Goal: Transaction & Acquisition: Purchase product/service

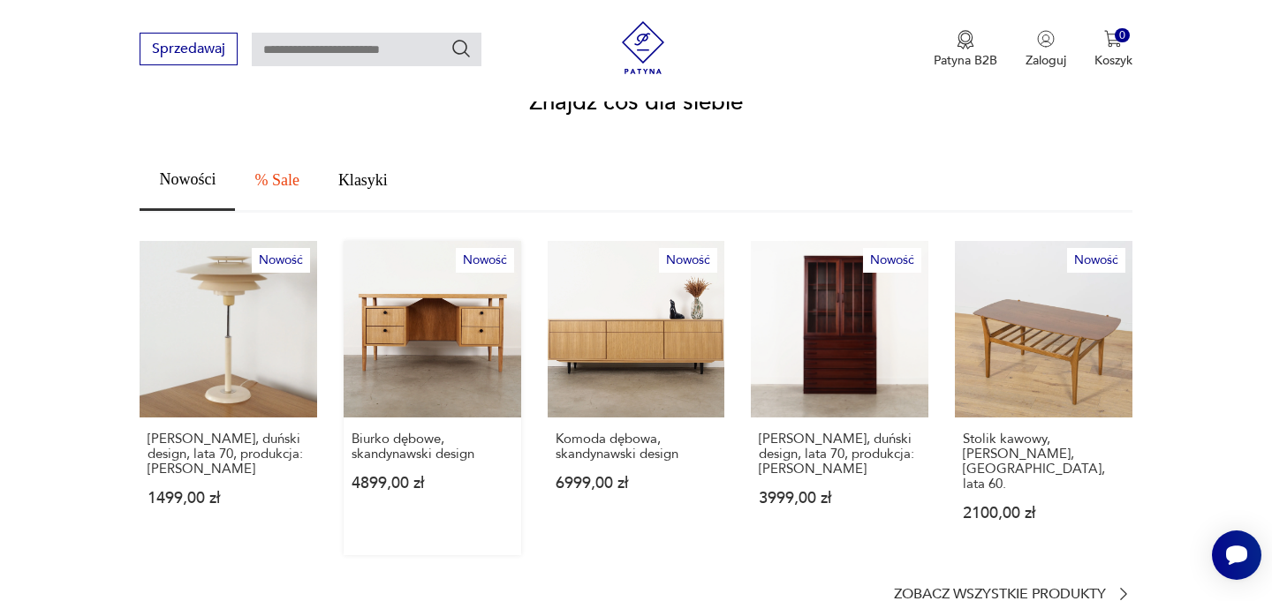
scroll to position [953, 0]
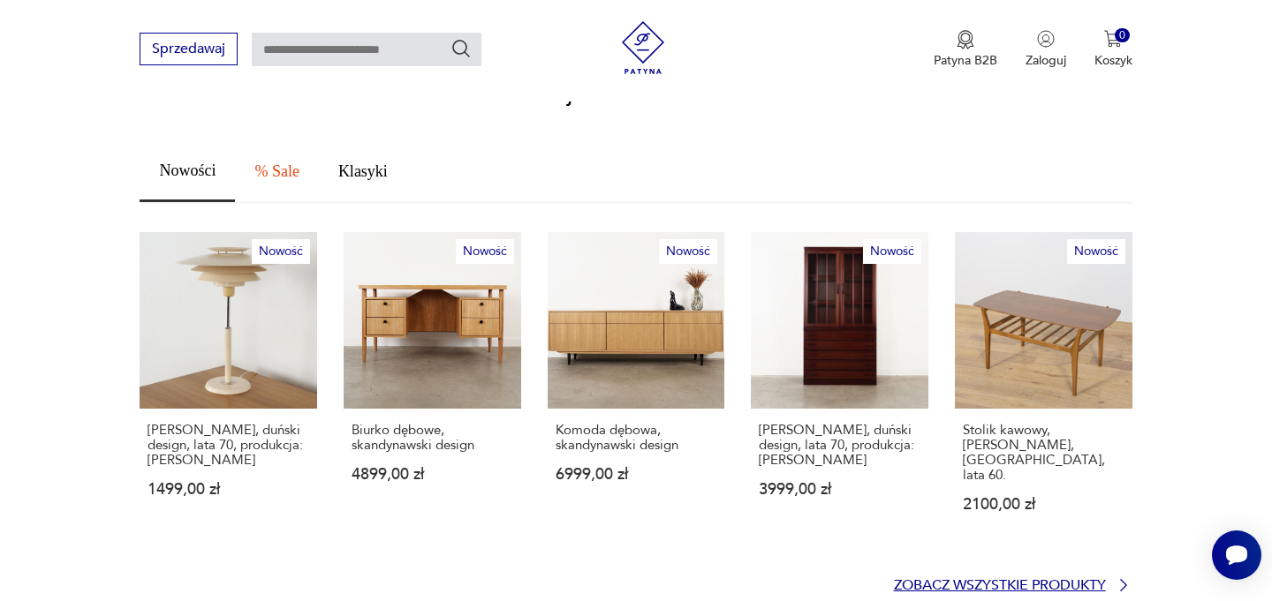
click at [1053, 580] on p "Zobacz wszystkie produkty" at bounding box center [1000, 585] width 212 height 11
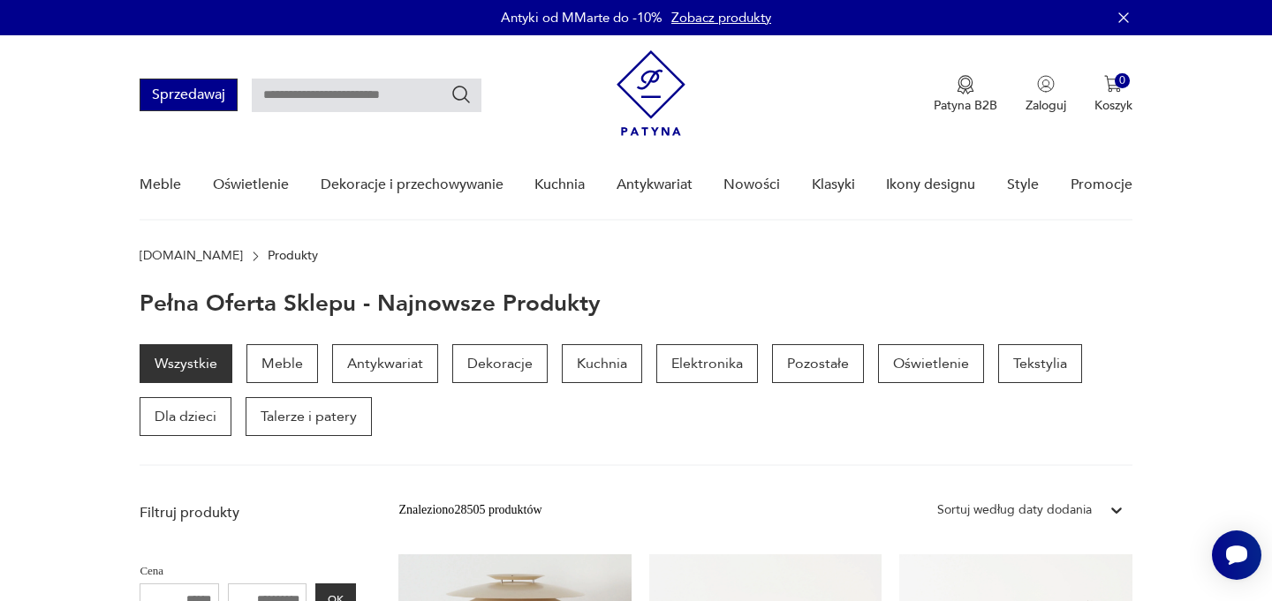
click at [193, 100] on button "Sprzedawaj" at bounding box center [189, 95] width 98 height 33
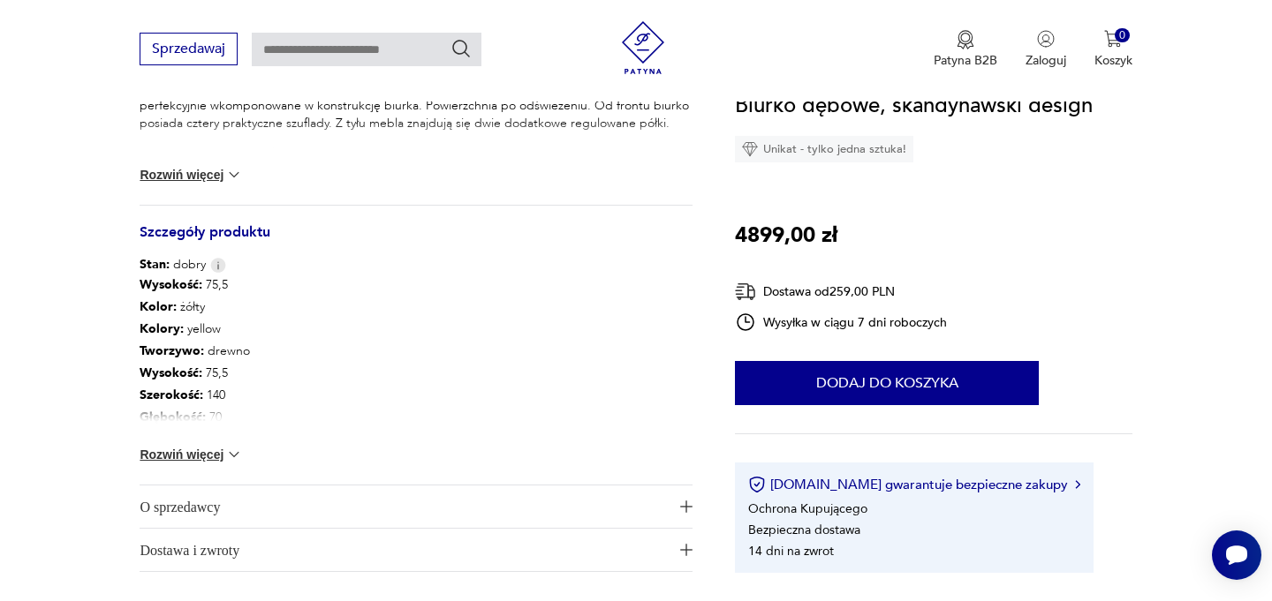
click at [328, 509] on span "O sprzedawcy" at bounding box center [404, 507] width 528 height 42
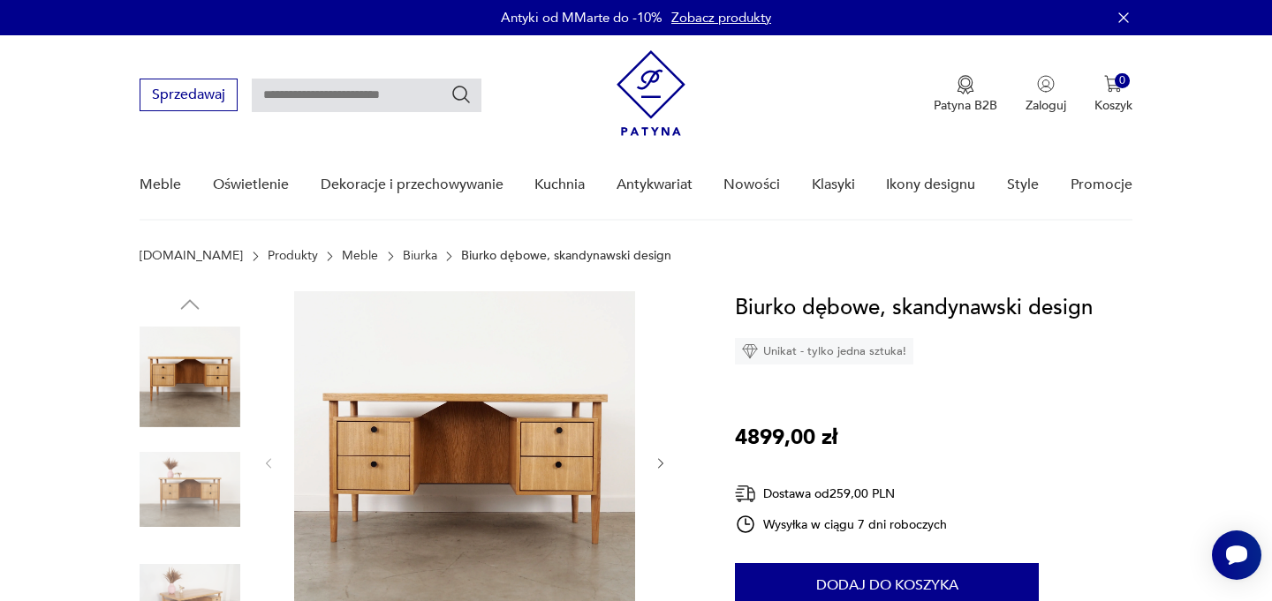
click at [200, 495] on img at bounding box center [190, 490] width 101 height 101
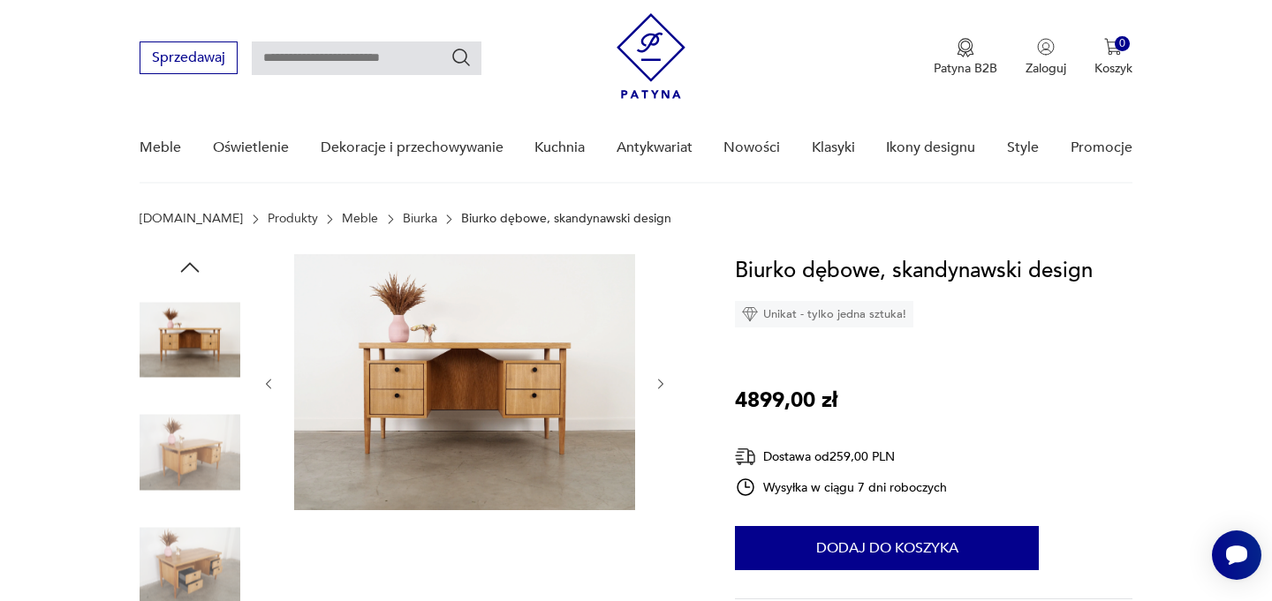
scroll to position [62, 0]
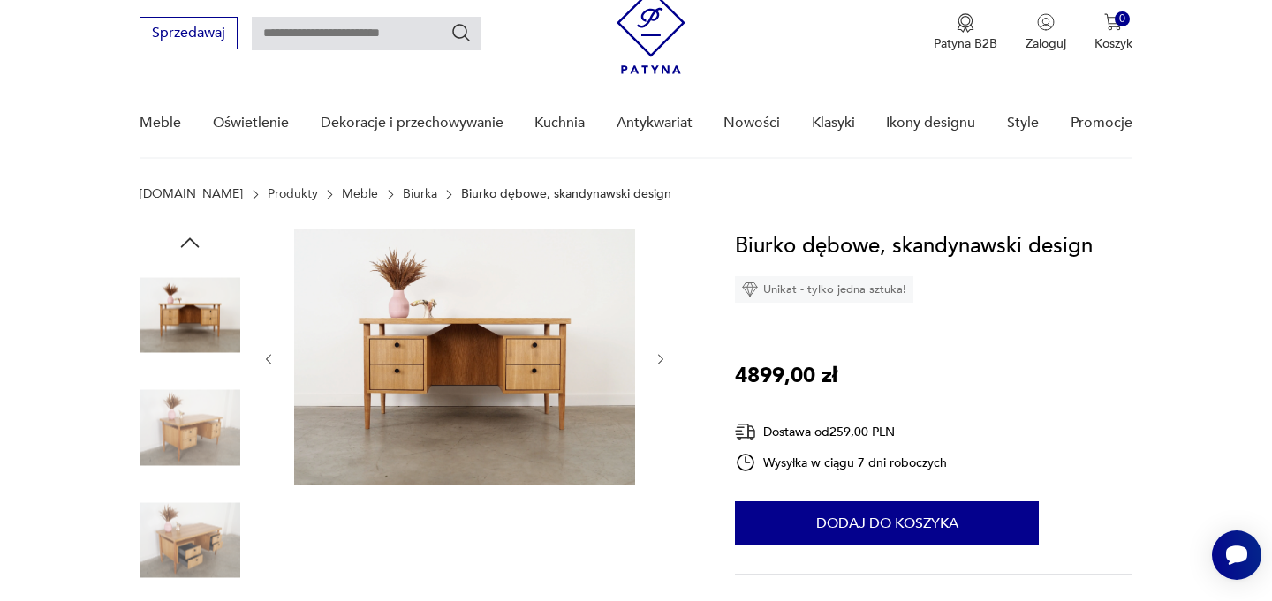
click at [189, 519] on img at bounding box center [190, 540] width 101 height 101
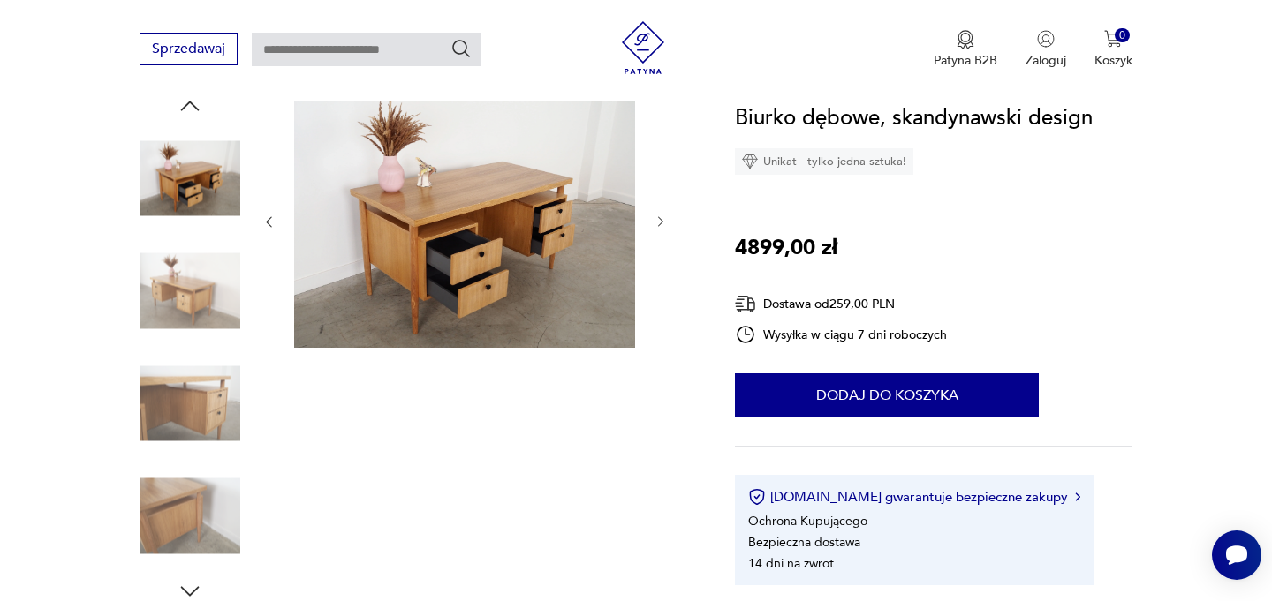
scroll to position [200, 0]
click at [192, 501] on img at bounding box center [190, 515] width 101 height 101
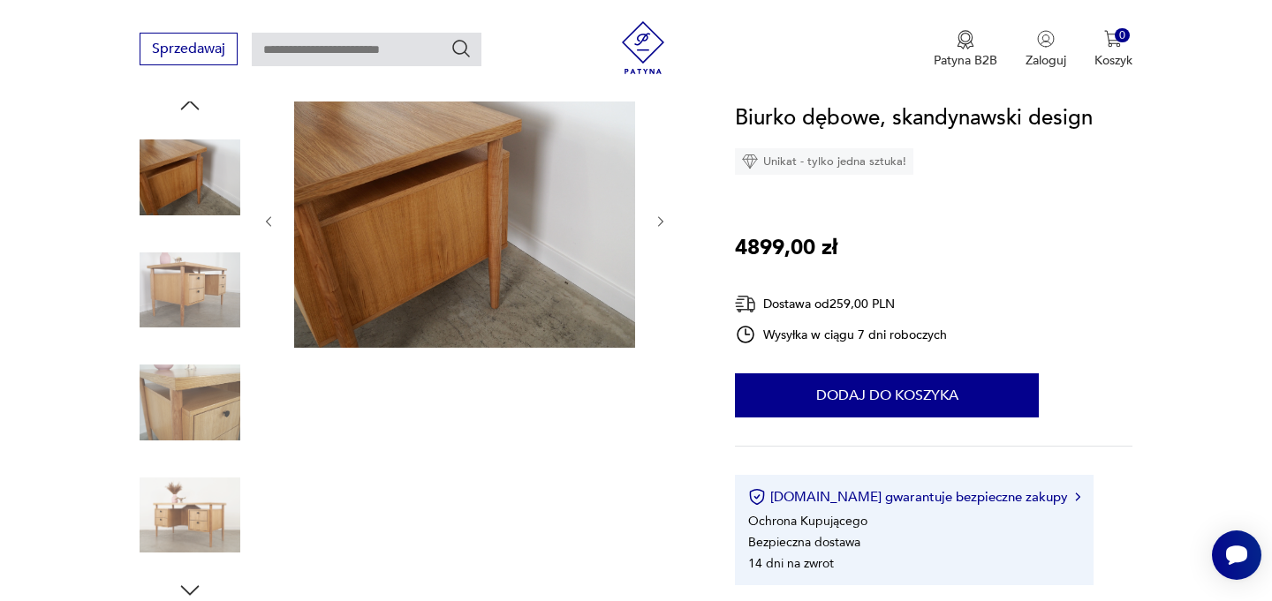
click at [198, 351] on div at bounding box center [190, 348] width 101 height 442
click at [196, 306] on img at bounding box center [190, 290] width 101 height 101
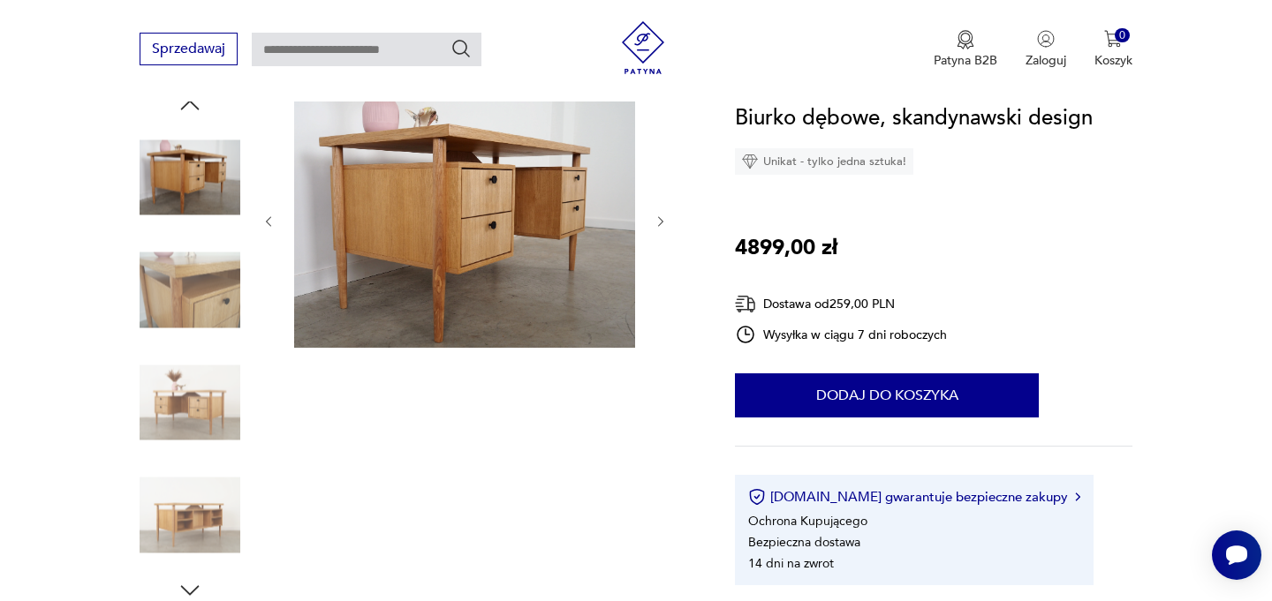
click at [180, 162] on img at bounding box center [190, 177] width 101 height 101
click at [213, 150] on img at bounding box center [190, 177] width 101 height 101
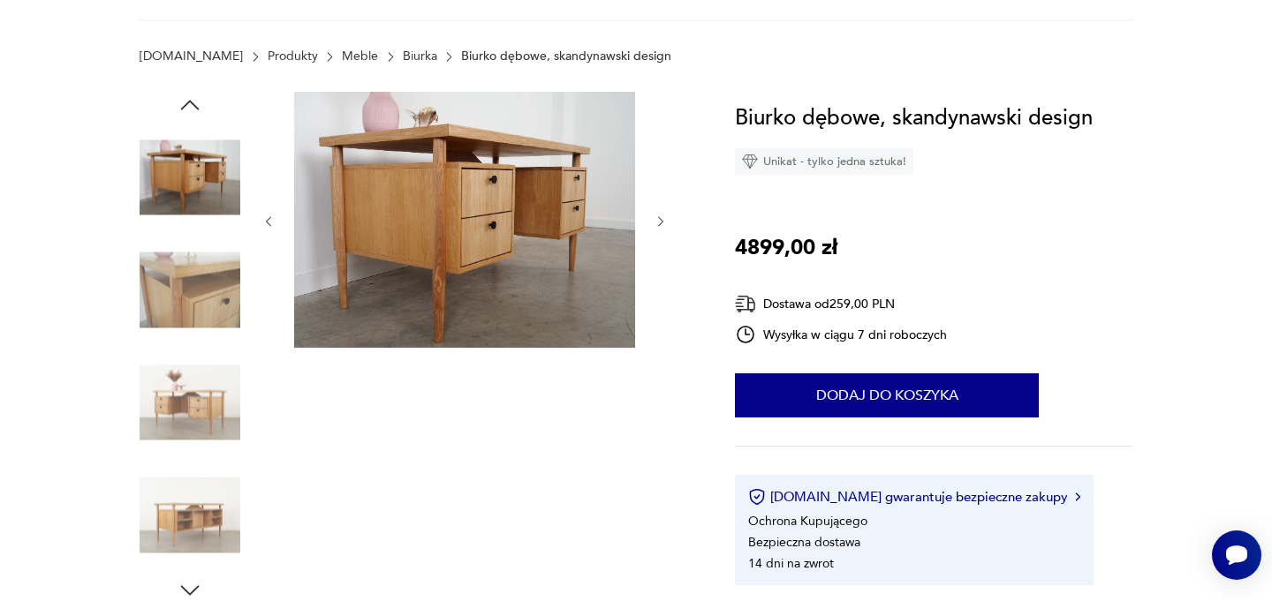
scroll to position [0, 0]
